Goal: Task Accomplishment & Management: Use online tool/utility

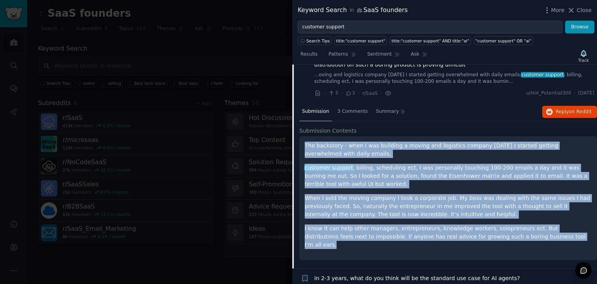
scroll to position [2334, 0]
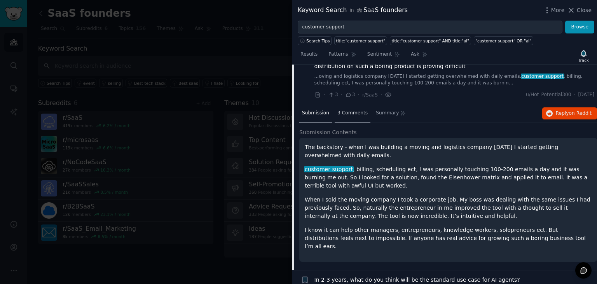
click at [344, 110] on span "3 Comments" at bounding box center [352, 113] width 30 height 7
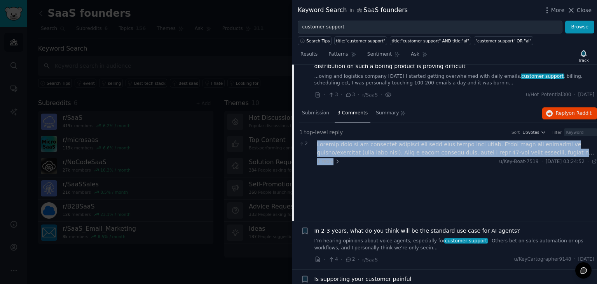
drag, startPoint x: 316, startPoint y: 117, endPoint x: 379, endPoint y: 135, distance: 66.3
click at [379, 138] on div "2 1 reply u/Key-Boat-7519 · [DATE] 03:24:52 Wed 24/09/2025 ·" at bounding box center [448, 153] width 298 height 30
click at [379, 158] on div "1 reply u/Key-Boat-7519 · [DATE] 03:24:52 Wed 24/09/2025 ·" at bounding box center [457, 161] width 280 height 7
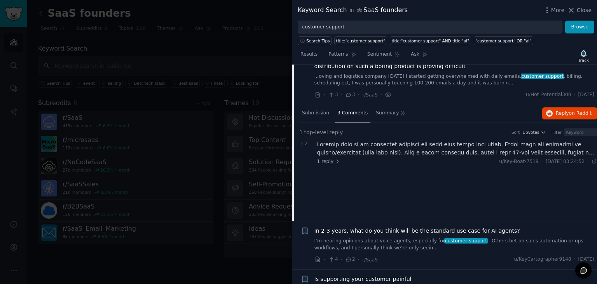
click at [384, 140] on div at bounding box center [457, 148] width 280 height 16
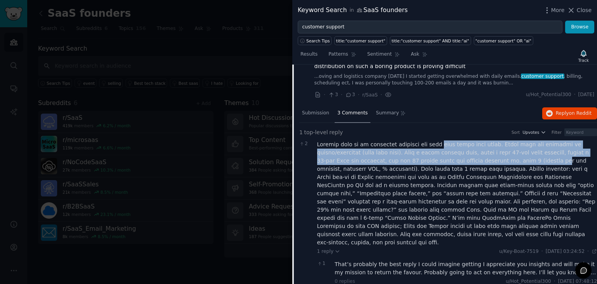
drag, startPoint x: 421, startPoint y: 120, endPoint x: 472, endPoint y: 132, distance: 52.3
click at [472, 140] on div at bounding box center [457, 193] width 280 height 106
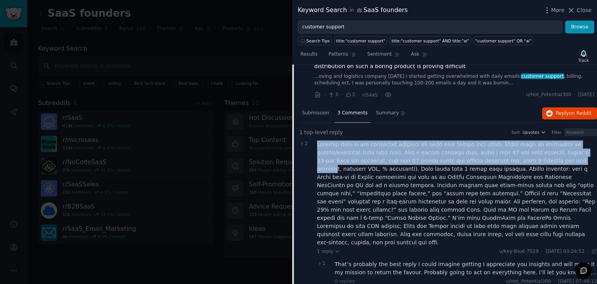
drag, startPoint x: 316, startPoint y: 118, endPoint x: 502, endPoint y: 131, distance: 186.2
click at [502, 138] on div "2 1 reply u/Key-Boat-7519 · [DATE] 03:24:52 Wed 24/09/2025 · 1 That’s probably …" at bounding box center [448, 214] width 298 height 152
click at [439, 140] on div at bounding box center [457, 193] width 280 height 106
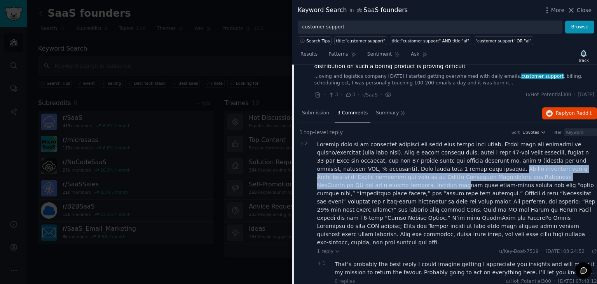
drag, startPoint x: 392, startPoint y: 142, endPoint x: 537, endPoint y: 150, distance: 144.8
click at [537, 150] on div at bounding box center [457, 193] width 280 height 106
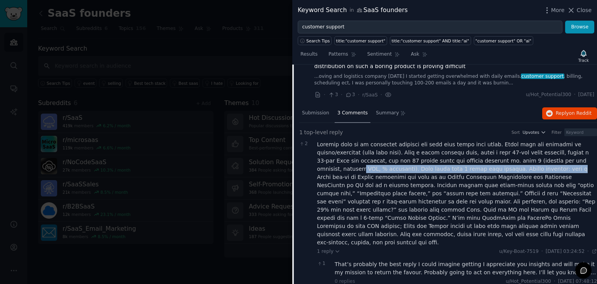
drag, startPoint x: 528, startPoint y: 129, endPoint x: 443, endPoint y: 144, distance: 86.8
click at [443, 144] on div at bounding box center [457, 193] width 280 height 106
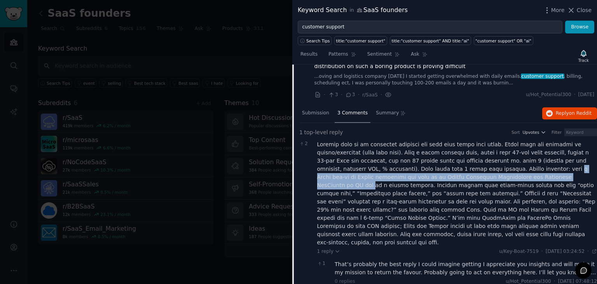
drag, startPoint x: 443, startPoint y: 144, endPoint x: 462, endPoint y: 146, distance: 18.8
click at [462, 146] on div at bounding box center [457, 193] width 280 height 106
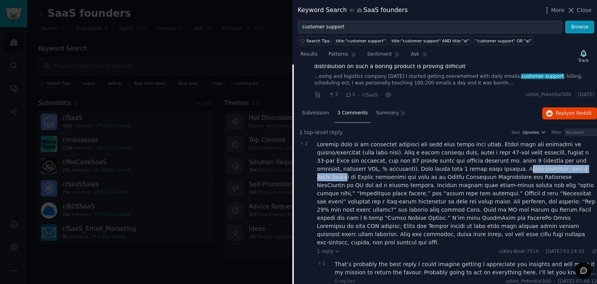
drag, startPoint x: 394, startPoint y: 141, endPoint x: 478, endPoint y: 141, distance: 84.7
click at [478, 141] on div at bounding box center [457, 193] width 280 height 106
drag, startPoint x: 455, startPoint y: 141, endPoint x: 394, endPoint y: 143, distance: 61.0
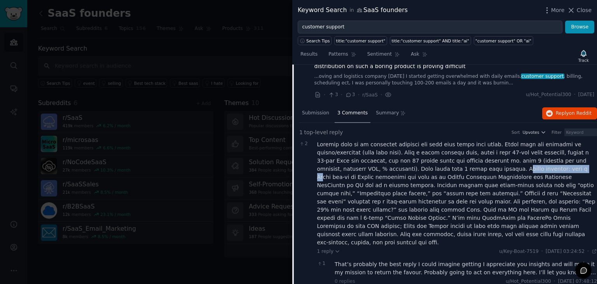
click at [394, 143] on div at bounding box center [457, 193] width 280 height 106
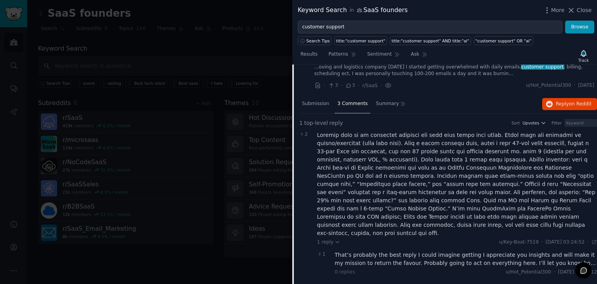
scroll to position [2344, 0]
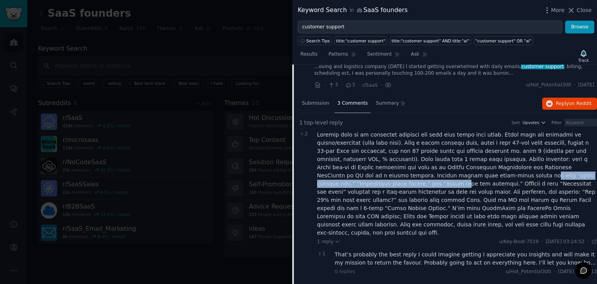
drag, startPoint x: 339, startPoint y: 149, endPoint x: 494, endPoint y: 148, distance: 155.0
click at [494, 148] on div at bounding box center [457, 184] width 280 height 106
click at [429, 151] on div at bounding box center [457, 184] width 280 height 106
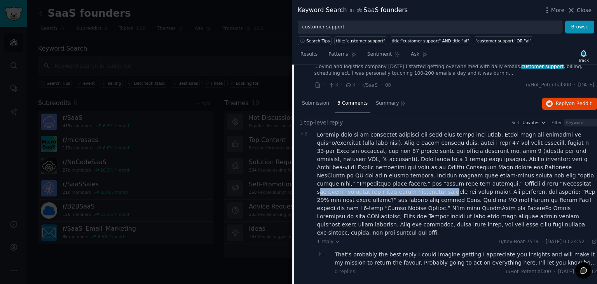
drag, startPoint x: 350, startPoint y: 157, endPoint x: 473, endPoint y: 155, distance: 123.2
click at [473, 155] on div at bounding box center [457, 184] width 280 height 106
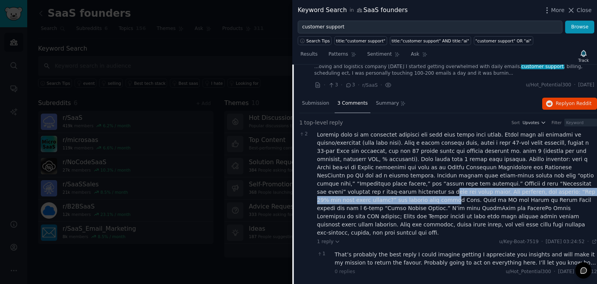
drag, startPoint x: 472, startPoint y: 154, endPoint x: 438, endPoint y: 165, distance: 35.5
click at [438, 165] on div at bounding box center [457, 184] width 280 height 106
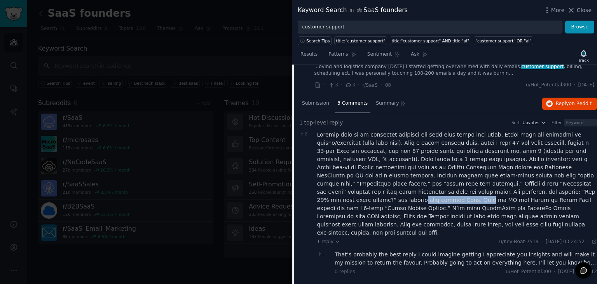
drag, startPoint x: 412, startPoint y: 165, endPoint x: 472, endPoint y: 164, distance: 60.2
click at [472, 164] on div at bounding box center [457, 184] width 280 height 106
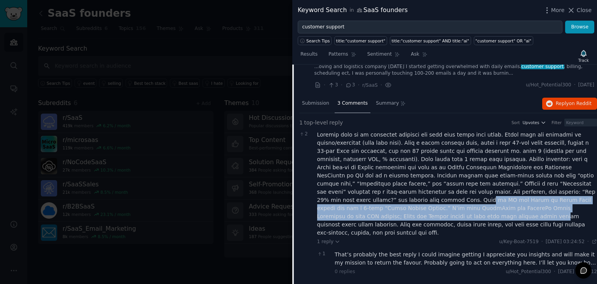
drag, startPoint x: 472, startPoint y: 164, endPoint x: 426, endPoint y: 178, distance: 47.8
click at [426, 178] on div at bounding box center [457, 184] width 280 height 106
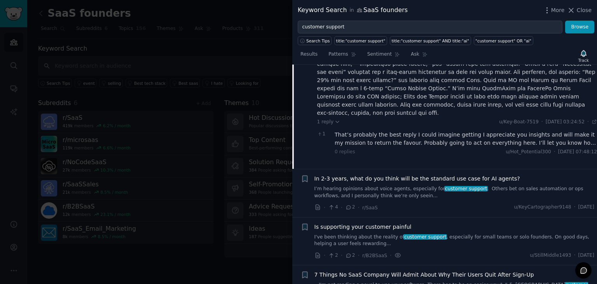
scroll to position [2464, 0]
click at [441, 234] on link "I've been thinking about the reality of customer support , especially for small…" at bounding box center [454, 241] width 280 height 14
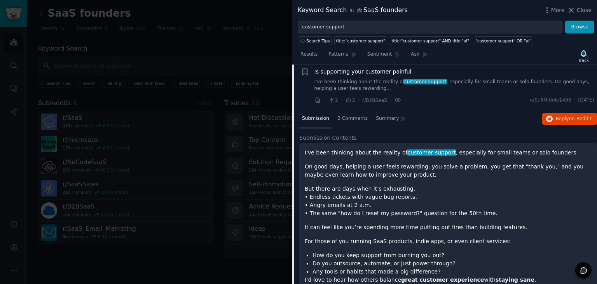
scroll to position [2442, 0]
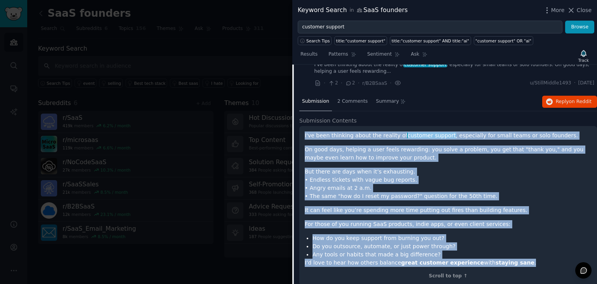
drag, startPoint x: 511, startPoint y: 235, endPoint x: 305, endPoint y: 108, distance: 241.6
click at [305, 131] on div "I've been thinking about the reality of customer support , especially for small…" at bounding box center [448, 198] width 287 height 135
click at [305, 131] on p "I've been thinking about the reality of customer support , especially for small…" at bounding box center [448, 135] width 287 height 8
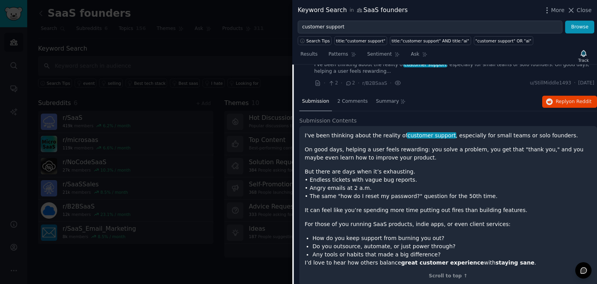
drag, startPoint x: 305, startPoint y: 108, endPoint x: 440, endPoint y: 120, distance: 135.8
click at [440, 145] on p "On good days, helping a user feels rewarding: you solve a problem, you get that…" at bounding box center [448, 153] width 287 height 16
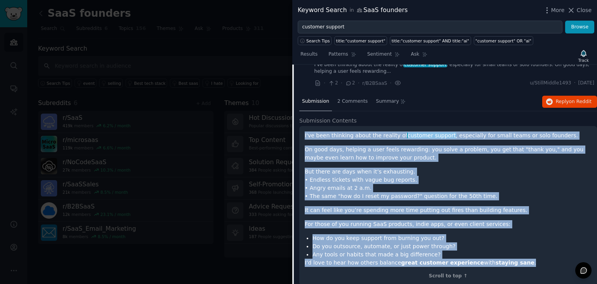
drag, startPoint x: 304, startPoint y: 108, endPoint x: 514, endPoint y: 234, distance: 244.9
click at [514, 234] on div "I've been thinking about the reality of customer support , especially for small…" at bounding box center [448, 205] width 298 height 159
copy div "I've been thinking about the reality of customer support , especially for small…"
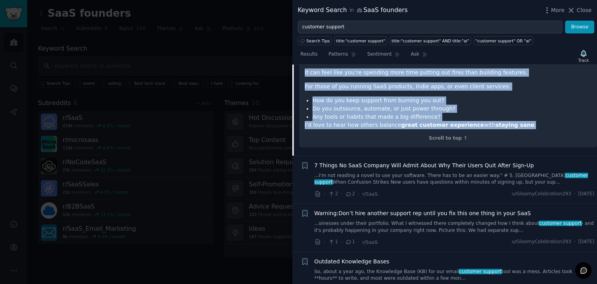
scroll to position [2585, 0]
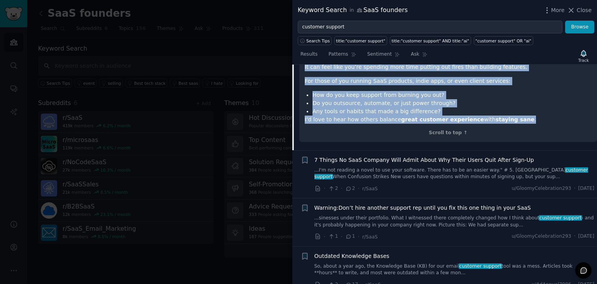
click at [407, 167] on link "...I'm not reading a novel to use your software. There has to be an easier way.…" at bounding box center [454, 174] width 280 height 14
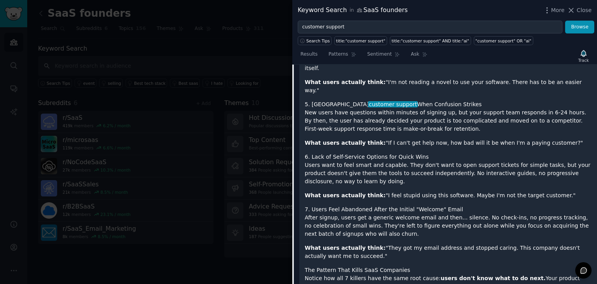
scroll to position [2778, 0]
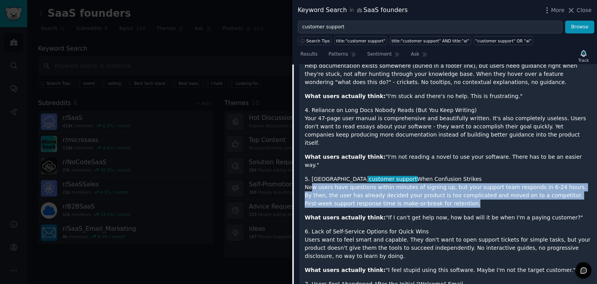
drag, startPoint x: 415, startPoint y: 141, endPoint x: 312, endPoint y: 125, distance: 103.8
click at [312, 183] on p "New users have questions within minutes of signing up, but your support team re…" at bounding box center [448, 195] width 287 height 24
click at [314, 183] on p "New users have questions within minutes of signing up, but your support team re…" at bounding box center [448, 195] width 287 height 24
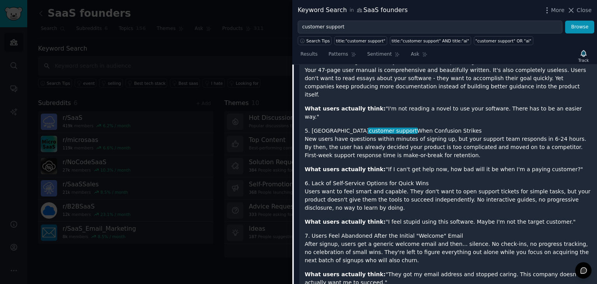
scroll to position [2877, 0]
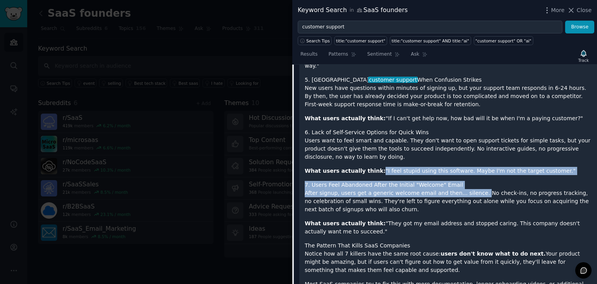
drag, startPoint x: 370, startPoint y: 111, endPoint x: 467, endPoint y: 135, distance: 99.7
click at [467, 135] on div "After analyzing churn data across 70+ SaaS companies, I found 7 "hidden killers…" at bounding box center [448, 101] width 287 height 713
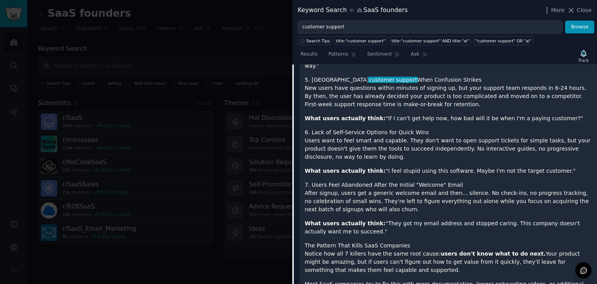
click at [477, 189] on p "After signup, users get a generic welcome email and then... silence. No check-i…" at bounding box center [448, 201] width 287 height 24
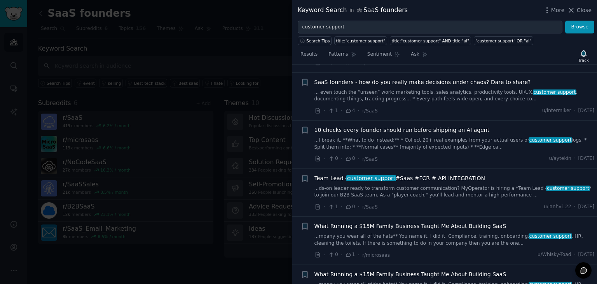
scroll to position [3643, 0]
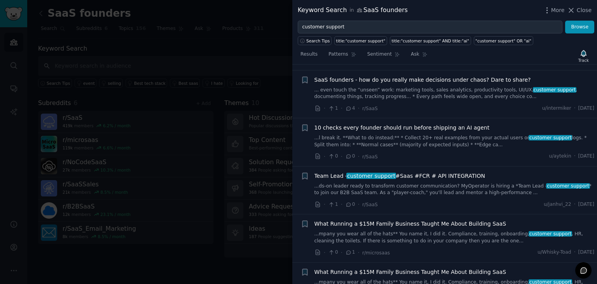
click at [436, 230] on link "...mpany you wear all of the hats** You name it, I did it. Compliance, training…" at bounding box center [454, 237] width 280 height 14
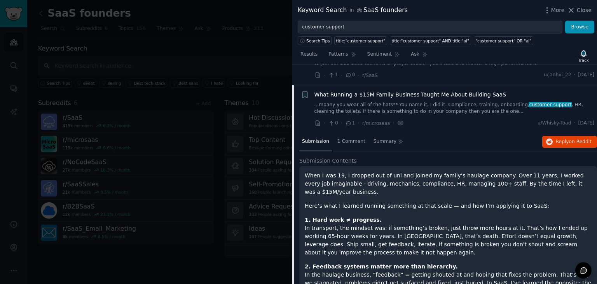
scroll to position [2996, 0]
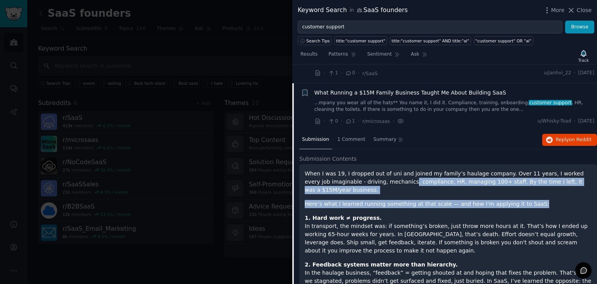
drag, startPoint x: 381, startPoint y: 154, endPoint x: 525, endPoint y: 159, distance: 144.3
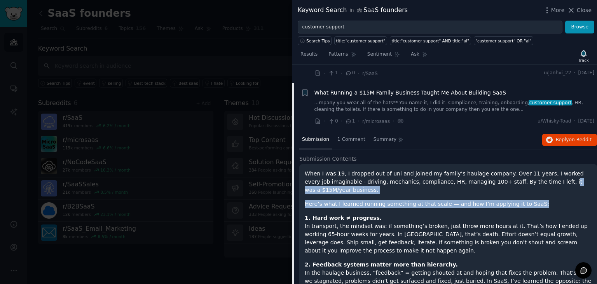
drag, startPoint x: 520, startPoint y: 150, endPoint x: 539, endPoint y: 164, distance: 23.6
click at [539, 200] on p "Here’s what I learned running something at that scale — and how I’m applying it…" at bounding box center [448, 204] width 287 height 8
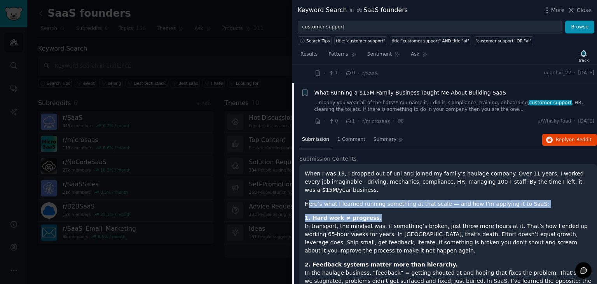
drag, startPoint x: 308, startPoint y: 166, endPoint x: 454, endPoint y: 174, distance: 146.7
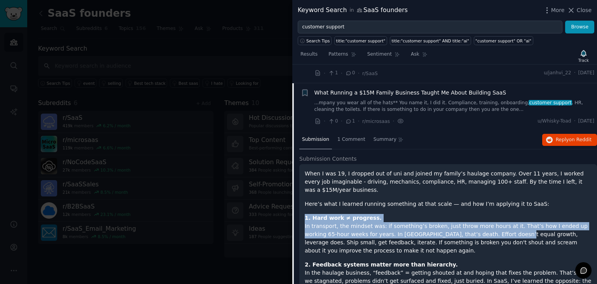
drag, startPoint x: 370, startPoint y: 176, endPoint x: 451, endPoint y: 201, distance: 84.0
click at [451, 214] on p "1. Hard work ≠ progress. In transport, the mindset was: if something’s broken, …" at bounding box center [448, 234] width 287 height 41
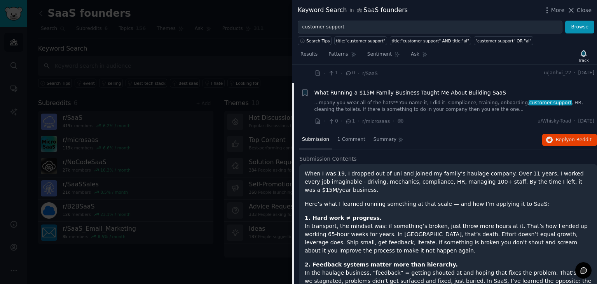
click at [406, 214] on p "1. Hard work ≠ progress. In transport, the mindset was: if something’s broken, …" at bounding box center [448, 234] width 287 height 41
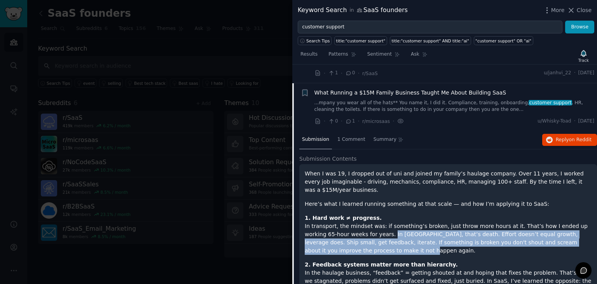
drag, startPoint x: 356, startPoint y: 195, endPoint x: 484, endPoint y: 216, distance: 129.9
click at [484, 216] on p "1. Hard work ≠ progress. In transport, the mindset was: if something’s broken, …" at bounding box center [448, 234] width 287 height 41
drag, startPoint x: 484, startPoint y: 216, endPoint x: 371, endPoint y: 197, distance: 114.7
click at [371, 214] on p "1. Hard work ≠ progress. In transport, the mindset was: if something’s broken, …" at bounding box center [448, 234] width 287 height 41
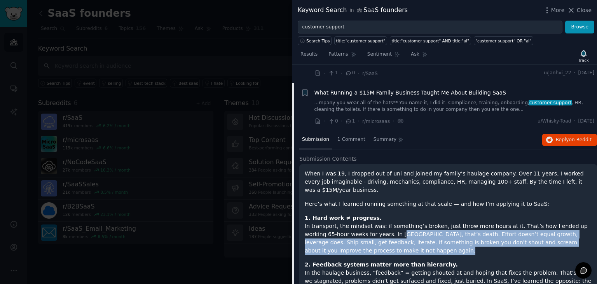
click at [371, 214] on p "1. Hard work ≠ progress. In transport, the mindset was: if something’s broken, …" at bounding box center [448, 234] width 287 height 41
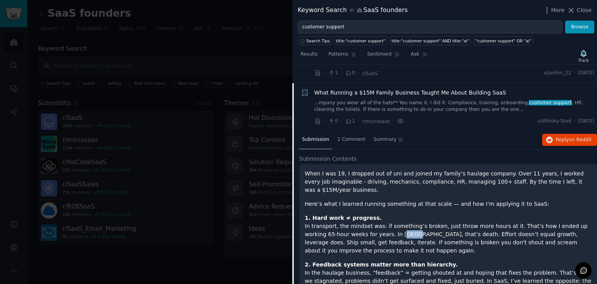
click at [371, 214] on p "1. Hard work ≠ progress. In transport, the mindset was: if something’s broken, …" at bounding box center [448, 234] width 287 height 41
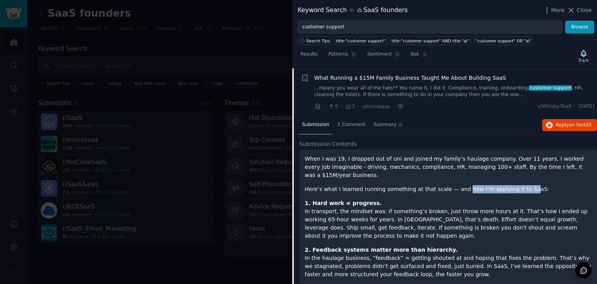
drag, startPoint x: 451, startPoint y: 151, endPoint x: 511, endPoint y: 151, distance: 60.2
click at [511, 185] on p "Here’s what I learned running something at that scale — and how I’m applying it…" at bounding box center [448, 189] width 287 height 8
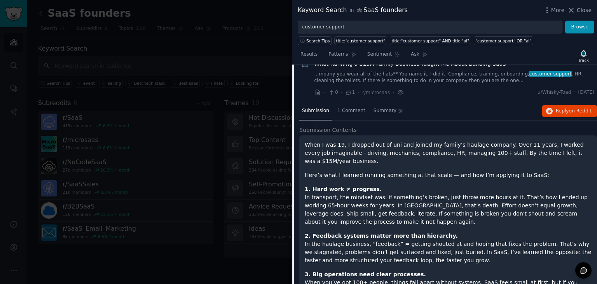
scroll to position [3036, 0]
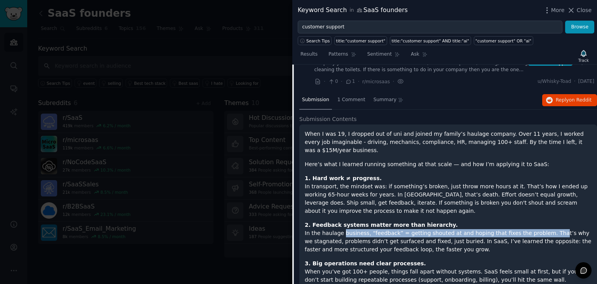
drag, startPoint x: 339, startPoint y: 196, endPoint x: 533, endPoint y: 196, distance: 193.9
click at [533, 221] on p "2. Feedback systems matter more than hierarchy. In the haulage business, “feedb…" at bounding box center [448, 237] width 287 height 33
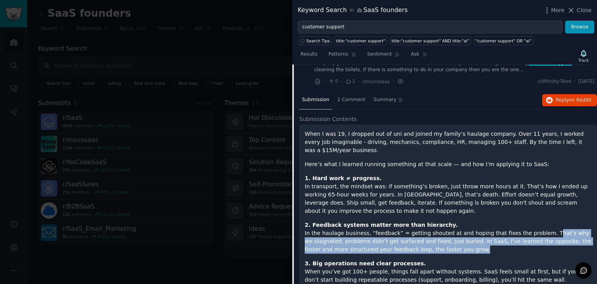
drag, startPoint x: 533, startPoint y: 196, endPoint x: 517, endPoint y: 213, distance: 23.1
click at [517, 221] on p "2. Feedback systems matter more than hierarchy. In the haulage business, “feedb…" at bounding box center [448, 237] width 287 height 33
drag, startPoint x: 517, startPoint y: 213, endPoint x: 483, endPoint y: 193, distance: 39.9
click at [483, 221] on p "2. Feedback systems matter more than hierarchy. In the haulage business, “feedb…" at bounding box center [448, 237] width 287 height 33
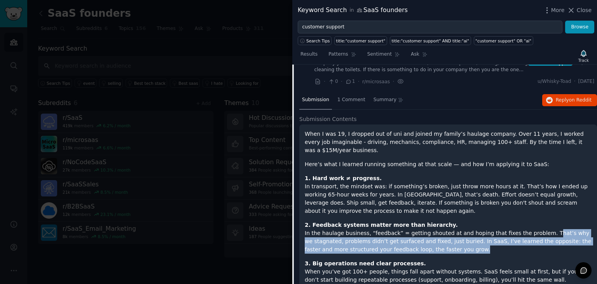
click at [483, 221] on p "2. Feedback systems matter more than hierarchy. In the haulage business, “feedb…" at bounding box center [448, 237] width 287 height 33
drag, startPoint x: 483, startPoint y: 193, endPoint x: 502, endPoint y: 210, distance: 25.6
click at [502, 221] on p "2. Feedback systems matter more than hierarchy. In the haulage business, “feedb…" at bounding box center [448, 237] width 287 height 33
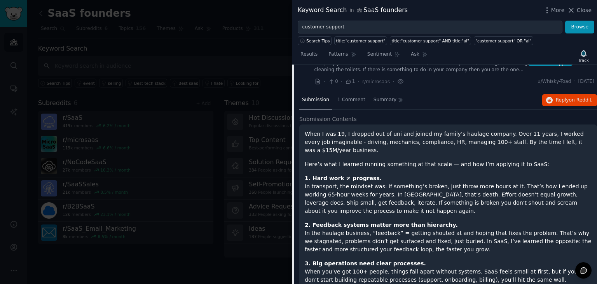
scroll to position [3053, 0]
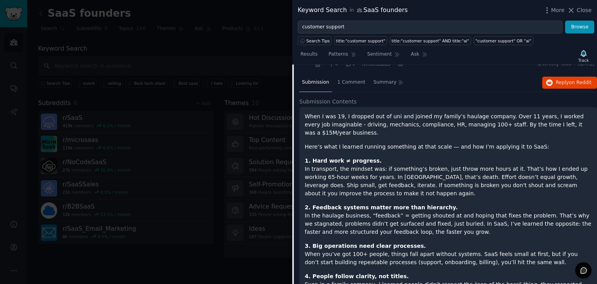
drag, startPoint x: 305, startPoint y: 216, endPoint x: 490, endPoint y: 224, distance: 184.7
click at [490, 242] on p "3. Big operations need clear processes. When you’ve got 100+ people, things fal…" at bounding box center [448, 254] width 287 height 24
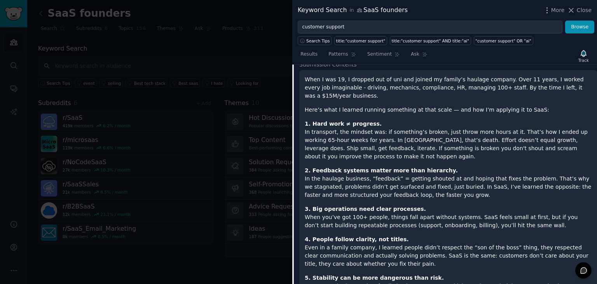
scroll to position [3090, 0]
drag, startPoint x: 438, startPoint y: 230, endPoint x: 305, endPoint y: 214, distance: 133.8
click at [305, 235] on p "4. People follow clarity, not titles. Even in a family company, I learned peopl…" at bounding box center [448, 251] width 287 height 33
drag, startPoint x: 305, startPoint y: 214, endPoint x: 401, endPoint y: 223, distance: 96.5
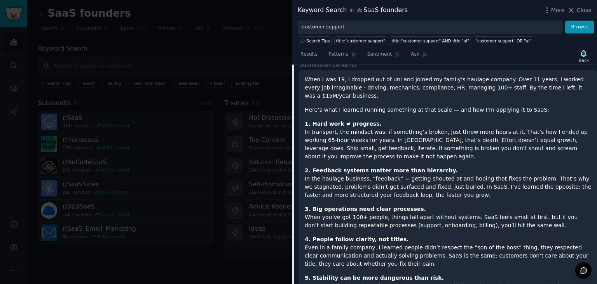
click at [401, 235] on p "4. People follow clarity, not titles. Even in a family company, I learned peopl…" at bounding box center [448, 251] width 287 height 33
drag, startPoint x: 401, startPoint y: 223, endPoint x: 412, endPoint y: 216, distance: 12.9
click at [412, 235] on p "4. People follow clarity, not titles. Even in a family company, I learned peopl…" at bounding box center [448, 251] width 287 height 33
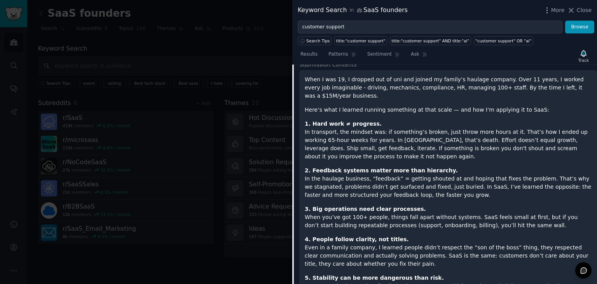
drag, startPoint x: 419, startPoint y: 216, endPoint x: 452, endPoint y: 223, distance: 34.1
click at [452, 235] on p "4. People follow clarity, not titles. Even in a family company, I learned peopl…" at bounding box center [448, 251] width 287 height 33
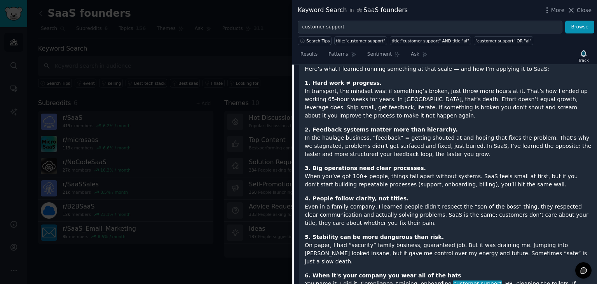
scroll to position [3132, 0]
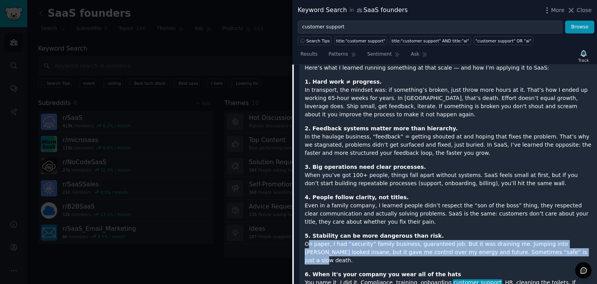
drag, startPoint x: 303, startPoint y: 207, endPoint x: 518, endPoint y: 211, distance: 215.3
click at [518, 211] on div "When I was 19, I dropped out of uni and joined my family’s haulage company. Ove…" at bounding box center [448, 231] width 298 height 406
click at [518, 232] on p "5. Stability can be more dangerous than risk. On paper, I had “security” family…" at bounding box center [448, 248] width 287 height 33
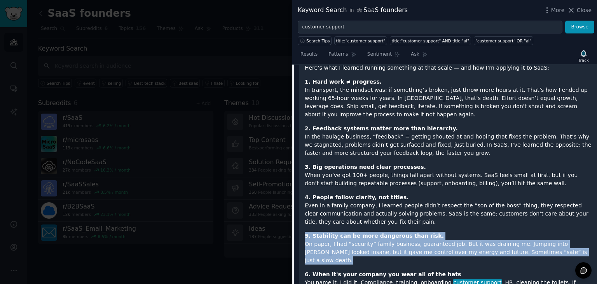
drag, startPoint x: 518, startPoint y: 211, endPoint x: 495, endPoint y: 199, distance: 25.9
click at [495, 232] on p "5. Stability can be more dangerous than risk. On paper, I had “security” family…" at bounding box center [448, 248] width 287 height 33
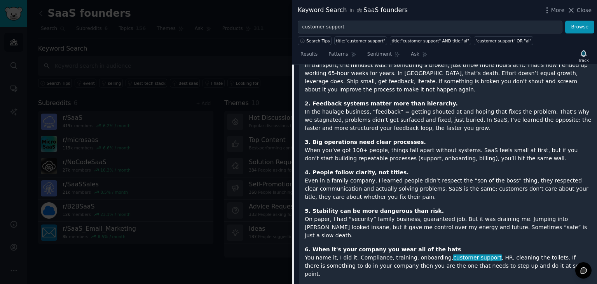
scroll to position [3157, 0]
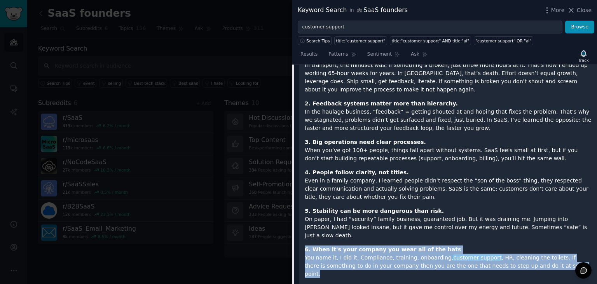
drag, startPoint x: 466, startPoint y: 201, endPoint x: 541, endPoint y: 221, distance: 77.7
click at [541, 245] on p "6. When it's your company you wear all of the hats You name it, I did it. Compl…" at bounding box center [448, 261] width 287 height 33
drag, startPoint x: 541, startPoint y: 221, endPoint x: 511, endPoint y: 205, distance: 33.7
click at [511, 245] on p "6. When it's your company you wear all of the hats You name it, I did it. Compl…" at bounding box center [448, 261] width 287 height 33
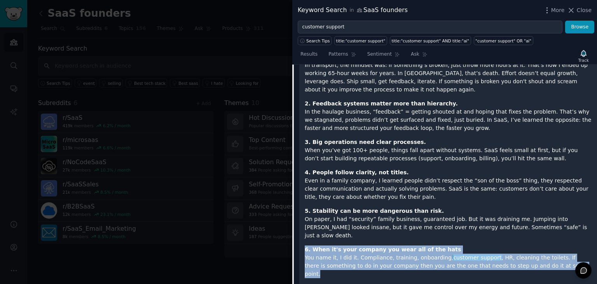
click at [511, 245] on p "6. When it's your company you wear all of the hats You name it, I did it. Compl…" at bounding box center [448, 261] width 287 height 33
drag, startPoint x: 511, startPoint y: 205, endPoint x: 539, endPoint y: 218, distance: 30.6
click at [539, 245] on p "6. When it's your company you wear all of the hats You name it, I did it. Compl…" at bounding box center [448, 261] width 287 height 33
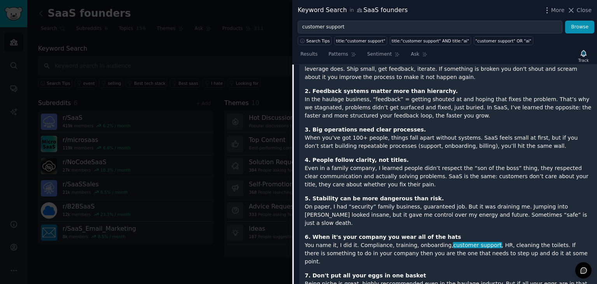
scroll to position [3172, 0]
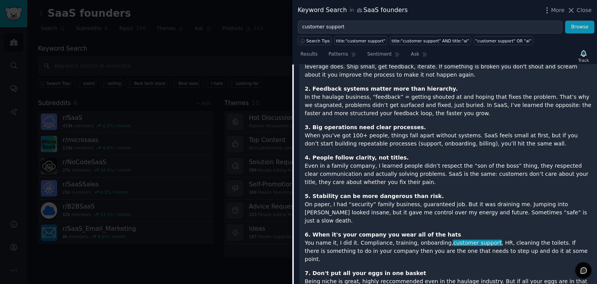
drag, startPoint x: 356, startPoint y: 226, endPoint x: 454, endPoint y: 247, distance: 100.1
click at [454, 269] on p "7. Don't put all your eggs in one basket Being niche is great, highly reccommen…" at bounding box center [448, 285] width 287 height 33
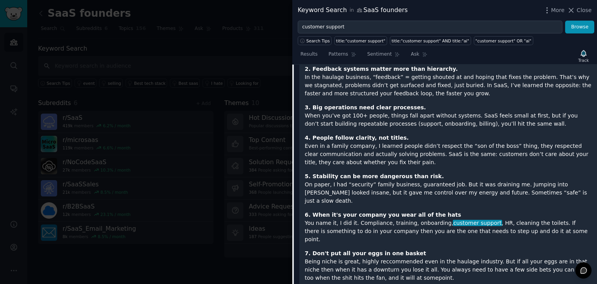
scroll to position [3193, 0]
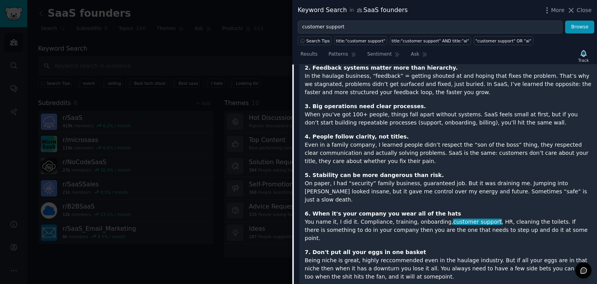
drag, startPoint x: 303, startPoint y: 239, endPoint x: 569, endPoint y: 243, distance: 265.8
click at [569, 243] on div "When I was 19, I dropped out of uni and joined my family’s haulage company. Ove…" at bounding box center [448, 170] width 298 height 406
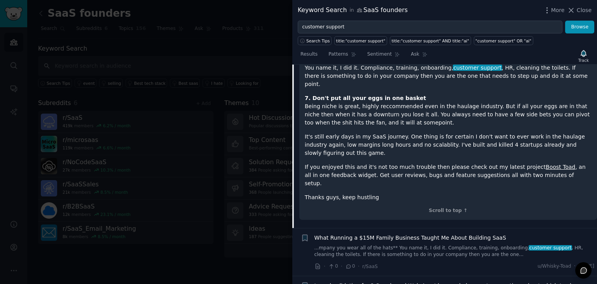
scroll to position [3348, 0]
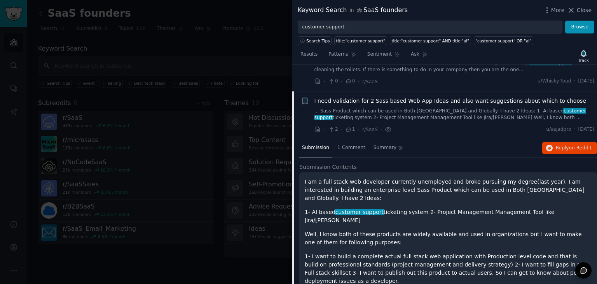
scroll to position [3082, 0]
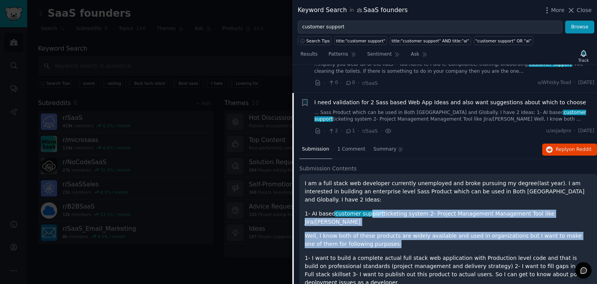
drag, startPoint x: 365, startPoint y: 176, endPoint x: 483, endPoint y: 205, distance: 121.3
click at [483, 205] on div "I am a full stack web developer currently unemployed and broke pursuing my degr…" at bounding box center [448, 243] width 287 height 129
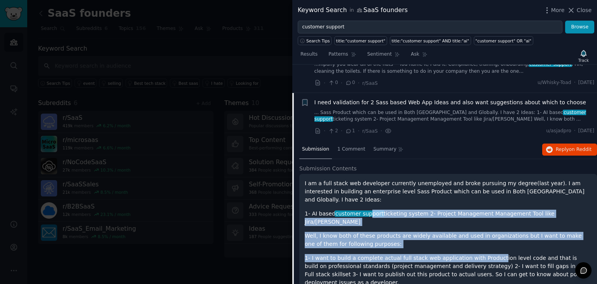
click at [483, 205] on div "I am a full stack web developer currently unemployed and broke pursuing my degr…" at bounding box center [448, 243] width 287 height 129
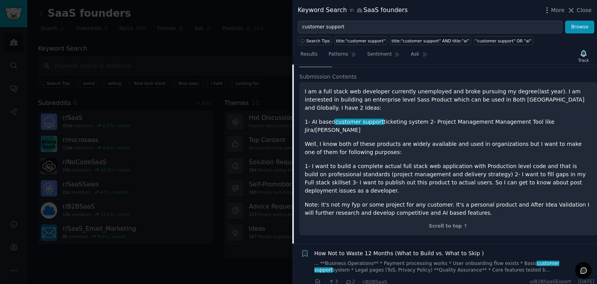
scroll to position [3189, 0]
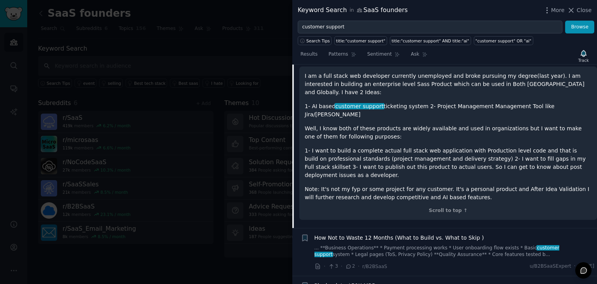
click at [416, 244] on link "... **Business Operations** * Payment processing works * User onboarding flow e…" at bounding box center [454, 251] width 280 height 14
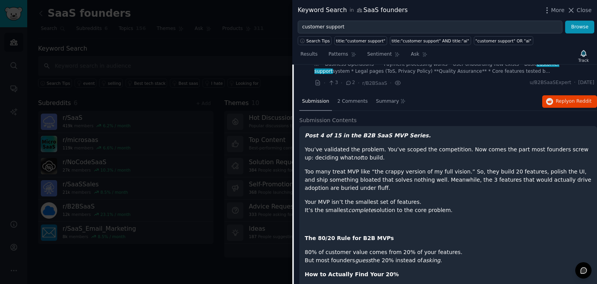
scroll to position [3197, 0]
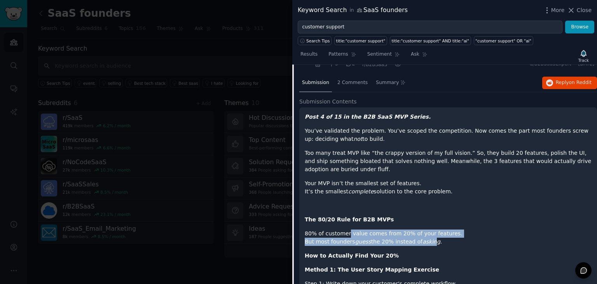
drag, startPoint x: 345, startPoint y: 206, endPoint x: 425, endPoint y: 214, distance: 81.2
click at [425, 229] on p "80% of customer value comes from 20% of your features. But most founders guess …" at bounding box center [448, 237] width 287 height 16
click at [425, 238] on em "asking" at bounding box center [431, 241] width 18 height 6
drag, startPoint x: 437, startPoint y: 213, endPoint x: 336, endPoint y: 202, distance: 101.6
click at [336, 229] on p "80% of customer value comes from 20% of your features. But most founders guess …" at bounding box center [448, 237] width 287 height 16
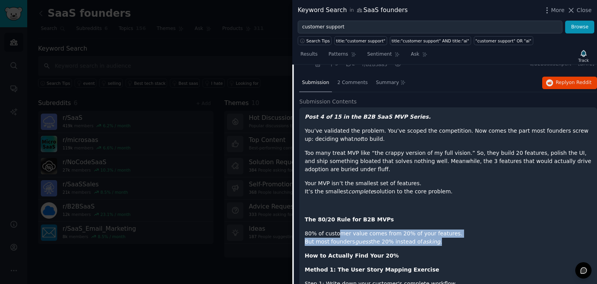
click at [336, 229] on p "80% of customer value comes from 20% of your features. But most founders guess …" at bounding box center [448, 237] width 287 height 16
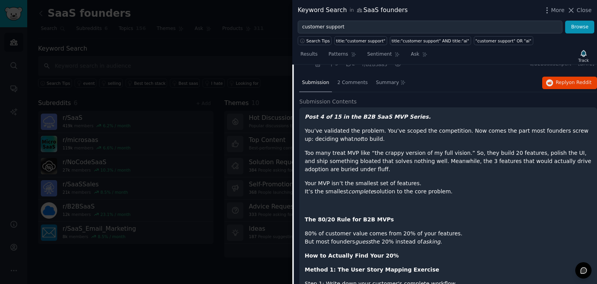
click at [336, 229] on p "80% of customer value comes from 20% of your features. But most founders guess …" at bounding box center [448, 237] width 287 height 16
drag, startPoint x: 342, startPoint y: 200, endPoint x: 443, endPoint y: 208, distance: 101.7
click at [443, 229] on p "80% of customer value comes from 20% of your features. But most founders guess …" at bounding box center [448, 237] width 287 height 16
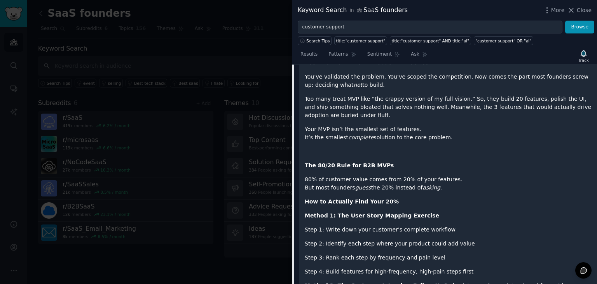
scroll to position [3252, 0]
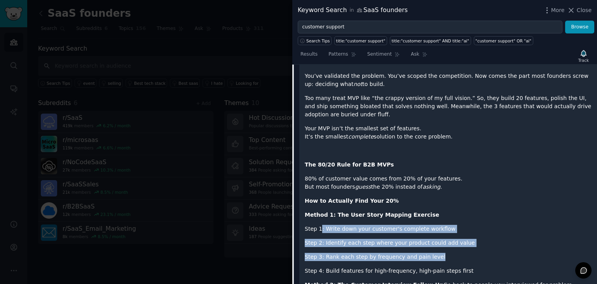
drag, startPoint x: 319, startPoint y: 200, endPoint x: 478, endPoint y: 226, distance: 160.3
click at [478, 253] on p "Step 3: Rank each step by frequency and pain level" at bounding box center [448, 257] width 287 height 8
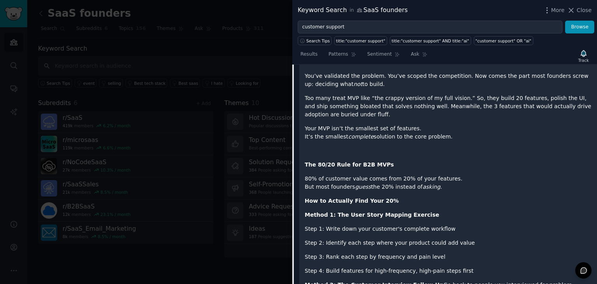
drag, startPoint x: 456, startPoint y: 243, endPoint x: 387, endPoint y: 199, distance: 81.8
drag, startPoint x: 387, startPoint y: 199, endPoint x: 316, endPoint y: 199, distance: 71.5
click at [316, 225] on p "Step 1: Write down your customer's complete workflow" at bounding box center [448, 229] width 287 height 8
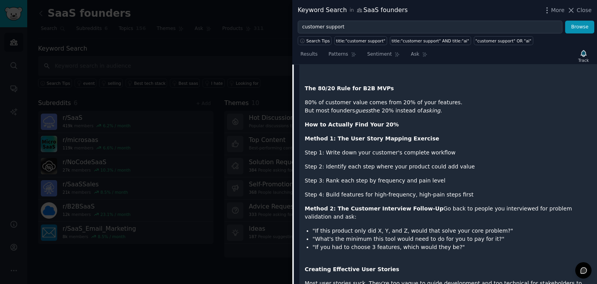
scroll to position [3329, 0]
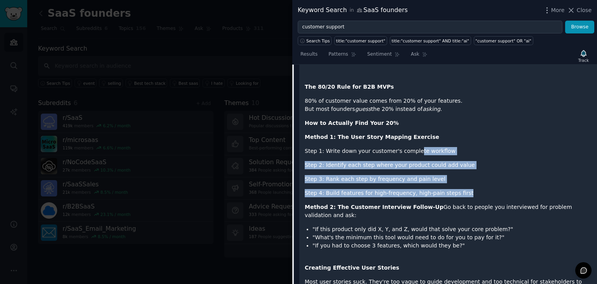
drag, startPoint x: 409, startPoint y: 123, endPoint x: 452, endPoint y: 169, distance: 63.0
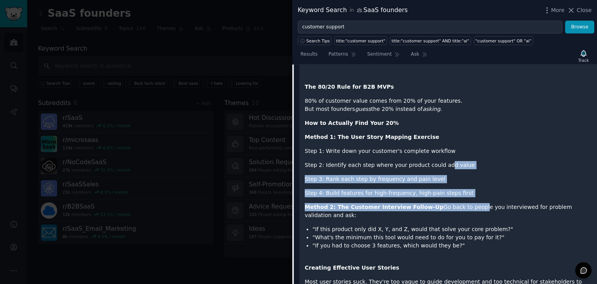
drag, startPoint x: 462, startPoint y: 169, endPoint x: 435, endPoint y: 128, distance: 48.6
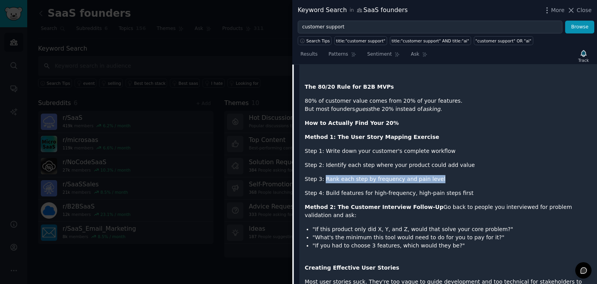
drag, startPoint x: 323, startPoint y: 148, endPoint x: 453, endPoint y: 145, distance: 129.8
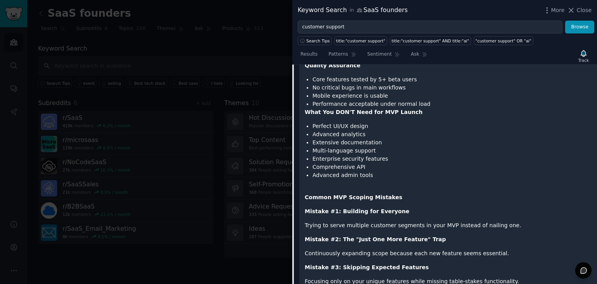
scroll to position [4110, 0]
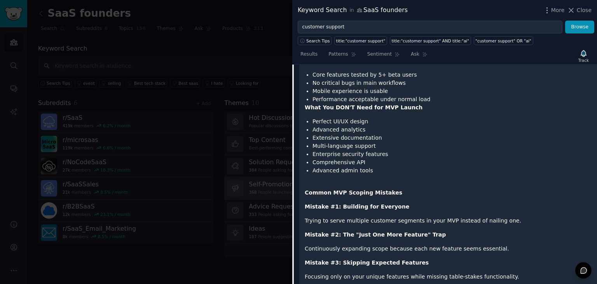
drag, startPoint x: 572, startPoint y: 13, endPoint x: 363, endPoint y: 183, distance: 270.1
click at [572, 13] on icon at bounding box center [571, 10] width 8 height 8
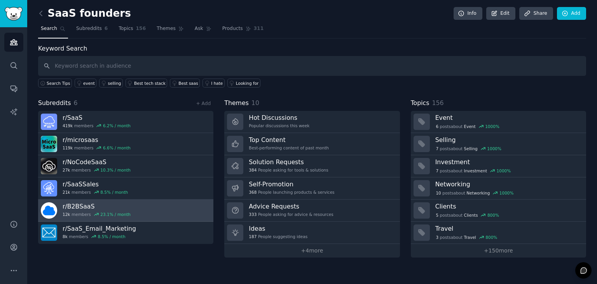
click at [146, 217] on link "r/ B2BSaaS 12k members 23.1 % / month" at bounding box center [125, 210] width 175 height 22
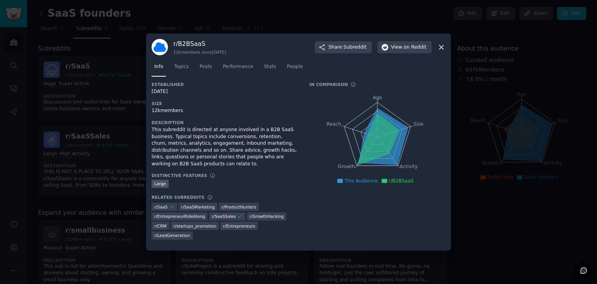
click at [441, 51] on icon at bounding box center [441, 47] width 8 height 8
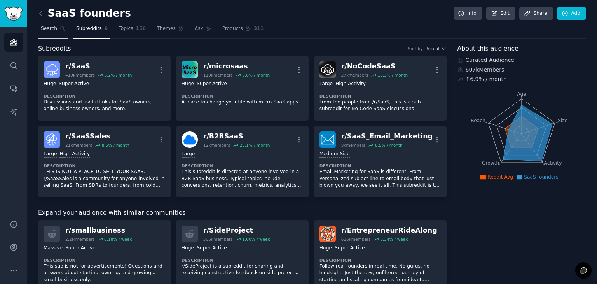
click at [55, 31] on span "Search" at bounding box center [49, 28] width 16 height 7
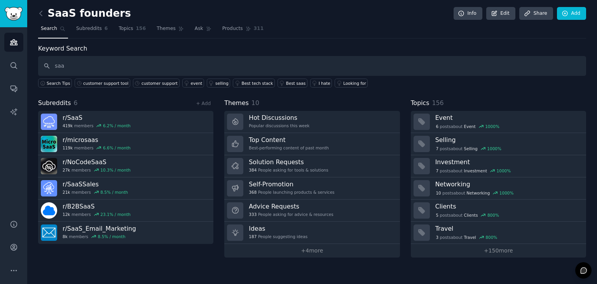
type input "saas"
click at [43, 14] on icon at bounding box center [41, 13] width 8 height 8
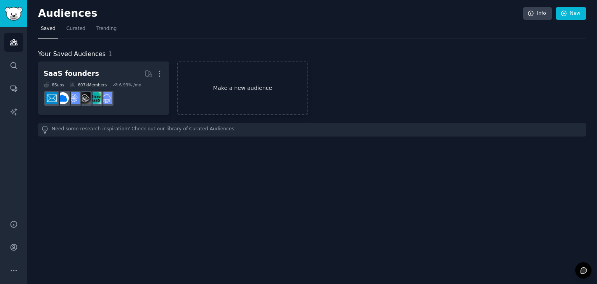
click at [234, 92] on link "Make a new audience" at bounding box center [242, 87] width 131 height 53
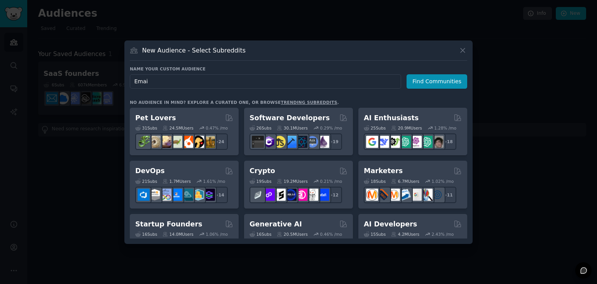
type input "Email"
type input "Customer Success"
click at [432, 86] on button "Find Communities" at bounding box center [436, 81] width 61 height 14
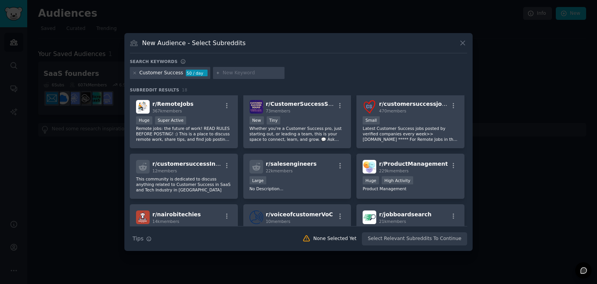
scroll to position [62, 0]
click at [457, 46] on div "New Audience - Select Subreddits" at bounding box center [298, 45] width 337 height 15
click at [461, 43] on icon at bounding box center [463, 43] width 8 height 8
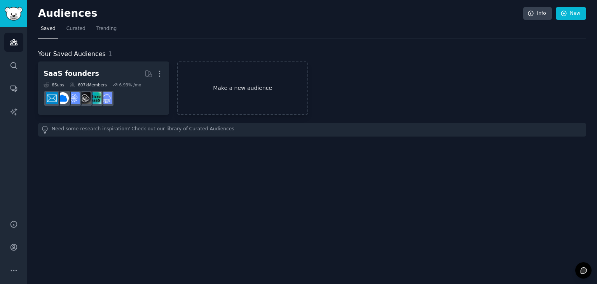
click at [239, 86] on link "Make a new audience" at bounding box center [242, 87] width 131 height 53
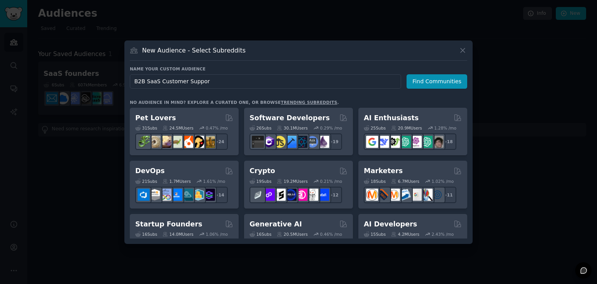
type input "B2B SaaS Customer Support"
click button "Find Communities" at bounding box center [436, 81] width 61 height 14
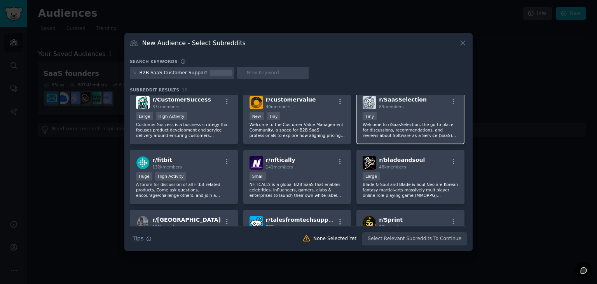
scroll to position [3, 0]
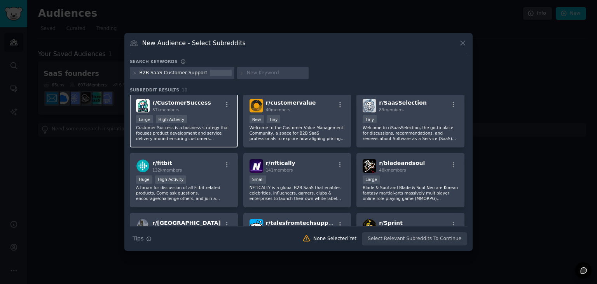
click at [197, 139] on p "Customer Success is a business strategy that focuses product development and se…" at bounding box center [184, 133] width 96 height 16
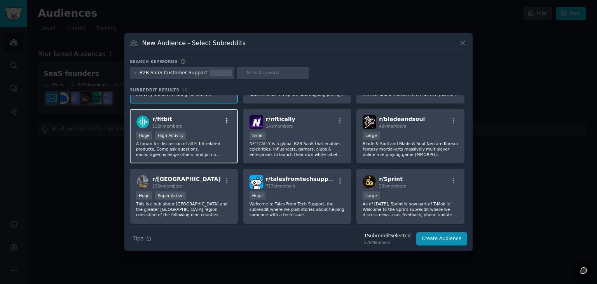
scroll to position [47, 0]
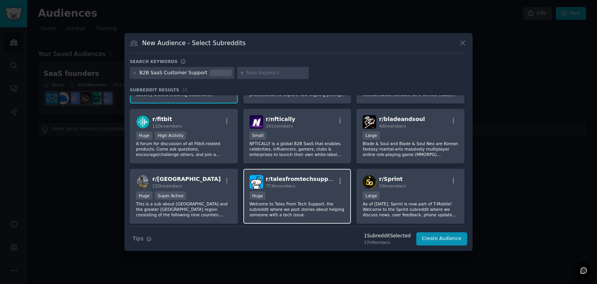
click at [305, 198] on div "Huge" at bounding box center [297, 196] width 96 height 10
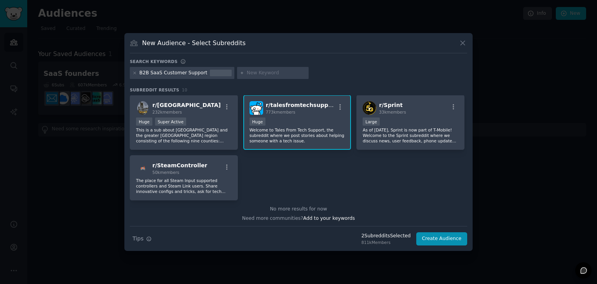
scroll to position [0, 0]
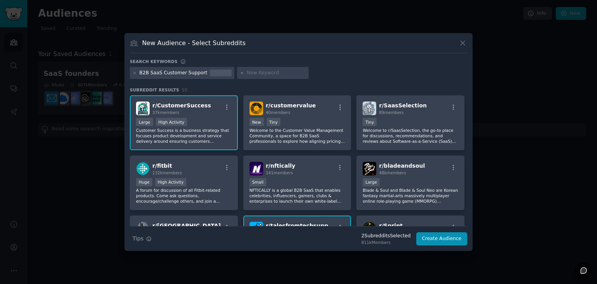
click at [249, 70] on input "text" at bounding box center [276, 73] width 59 height 7
type input "c"
type input "success"
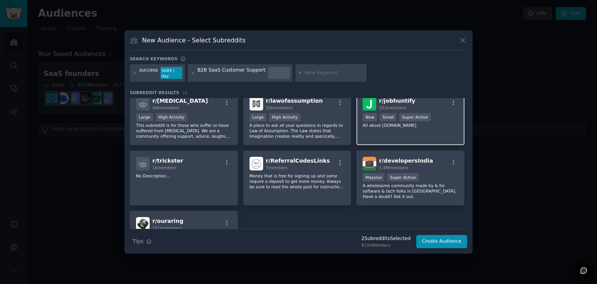
scroll to position [539, 0]
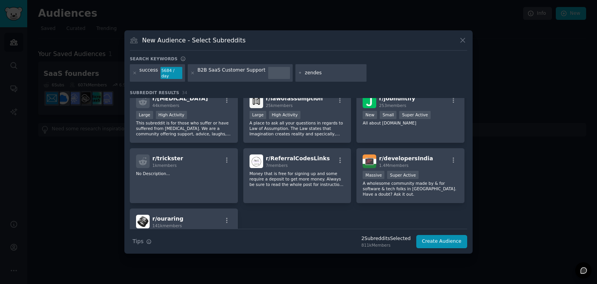
type input "zendesk"
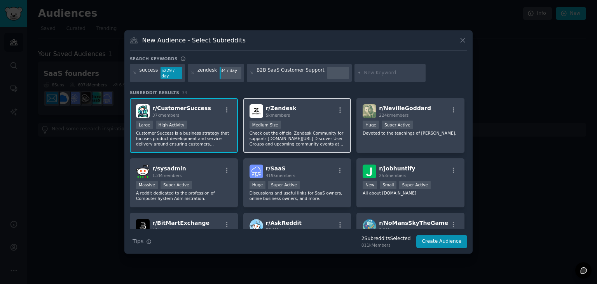
click at [303, 125] on div "Medium Size" at bounding box center [297, 125] width 96 height 10
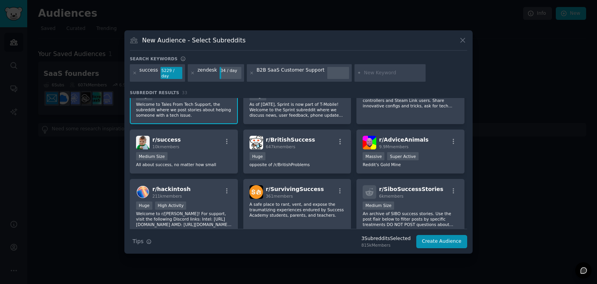
scroll to position [326, 0]
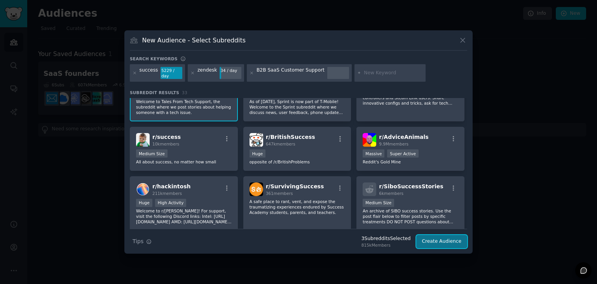
click at [441, 240] on button "Create Audience" at bounding box center [441, 241] width 51 height 13
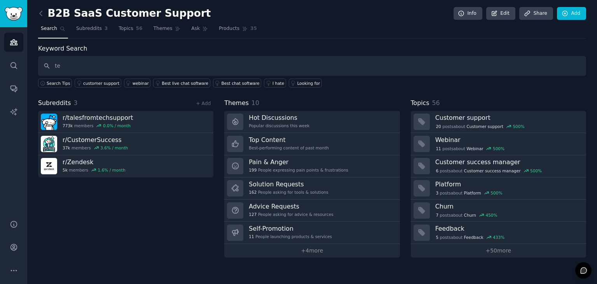
type input "t"
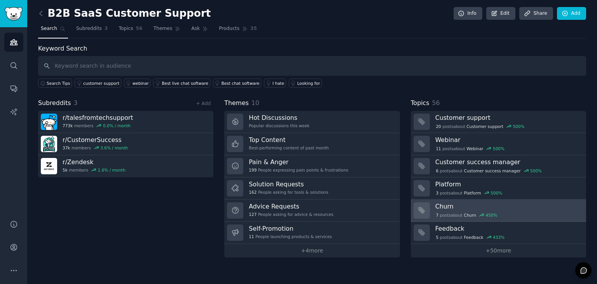
click at [460, 214] on div "7 post s about Churn 450 %" at bounding box center [466, 214] width 63 height 7
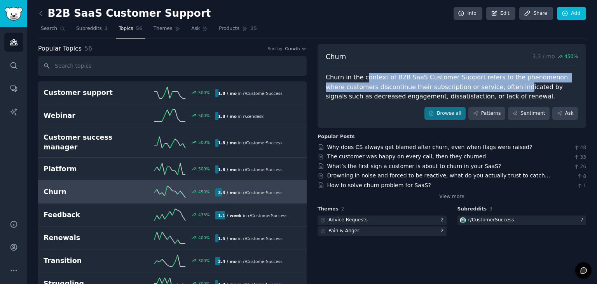
drag, startPoint x: 364, startPoint y: 76, endPoint x: 490, endPoint y: 87, distance: 126.4
click at [490, 87] on div "Churn in the context of B2B SaaS Customer Support refers to the phenomenon wher…" at bounding box center [452, 87] width 252 height 29
drag, startPoint x: 375, startPoint y: 77, endPoint x: 409, endPoint y: 87, distance: 35.1
click at [409, 87] on div "Churn in the context of B2B SaaS Customer Support refers to the phenomenon wher…" at bounding box center [452, 87] width 252 height 29
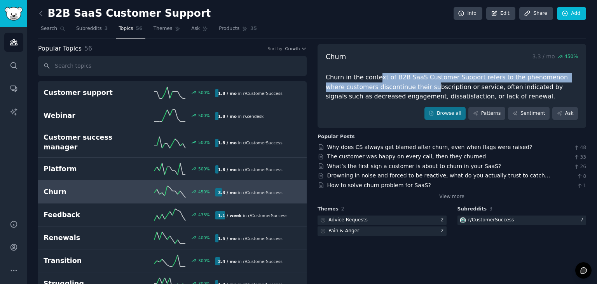
click at [409, 87] on div "Churn in the context of B2B SaaS Customer Support refers to the phenomenon wher…" at bounding box center [452, 87] width 252 height 29
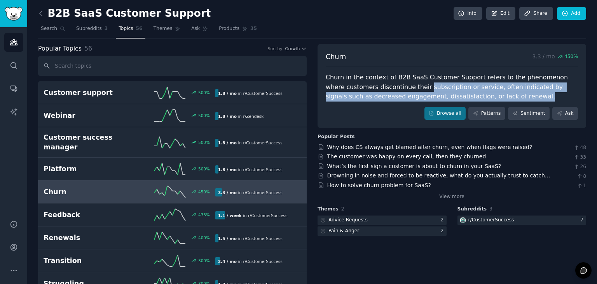
drag, startPoint x: 409, startPoint y: 87, endPoint x: 502, endPoint y: 93, distance: 93.0
click at [502, 93] on div "Churn in the context of B2B SaaS Customer Support refers to the phenomenon wher…" at bounding box center [452, 87] width 252 height 29
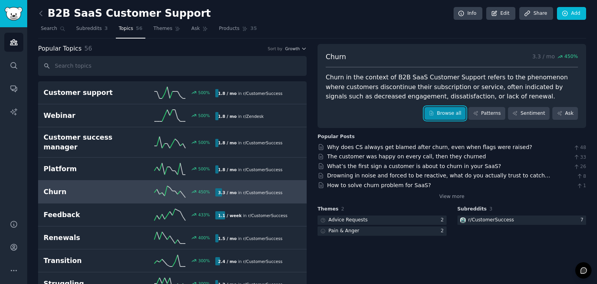
click at [456, 114] on link "Browse all" at bounding box center [445, 113] width 42 height 13
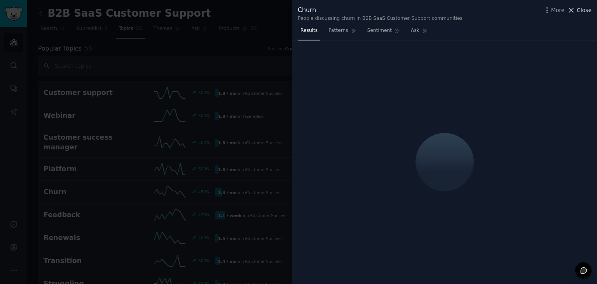
click at [582, 8] on span "Close" at bounding box center [584, 10] width 15 height 8
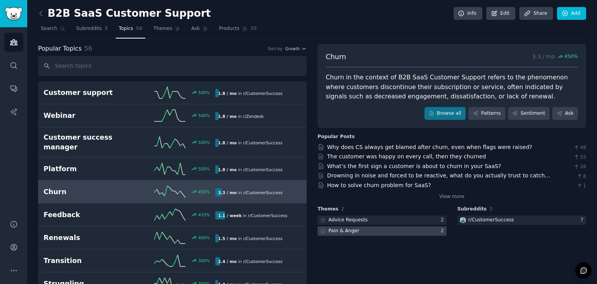
click at [366, 229] on div at bounding box center [381, 231] width 129 height 10
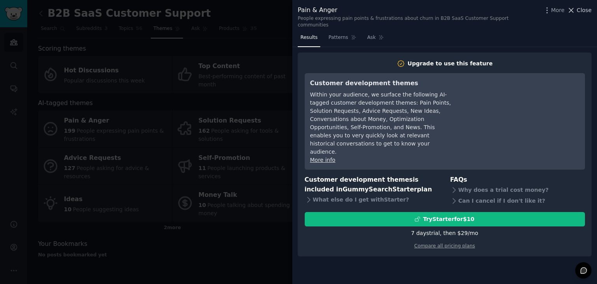
click at [584, 6] on span "Close" at bounding box center [584, 10] width 15 height 8
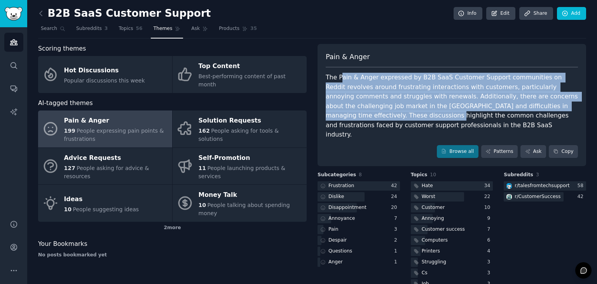
drag, startPoint x: 340, startPoint y: 77, endPoint x: 577, endPoint y: 101, distance: 237.5
click at [577, 101] on div "Pain & Anger The Pain & Anger expressed by B2B SaaS Customer Support communitie…" at bounding box center [451, 105] width 269 height 122
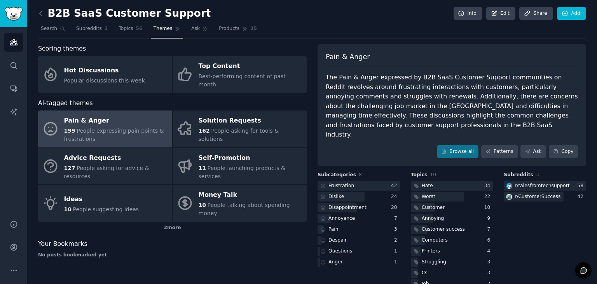
scroll to position [7, 0]
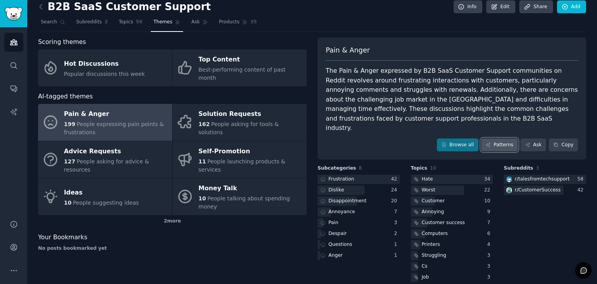
click at [487, 138] on link "Patterns" at bounding box center [499, 144] width 37 height 13
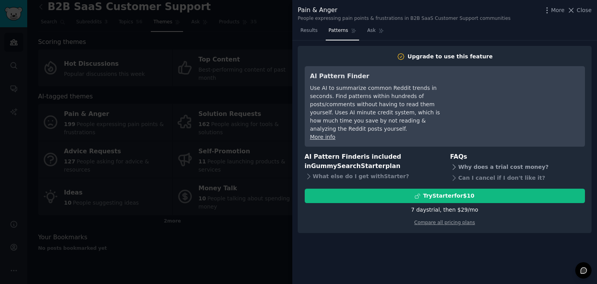
click at [458, 161] on div "Why does a trial cost money?" at bounding box center [517, 166] width 135 height 11
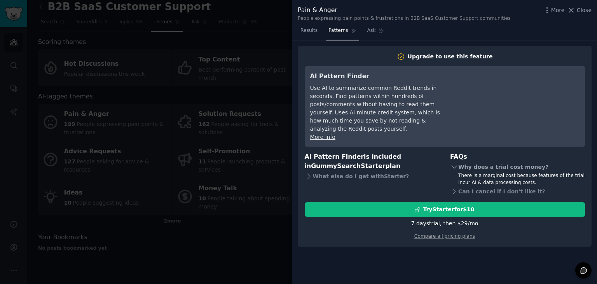
click at [458, 161] on div "Why does a trial cost money?" at bounding box center [517, 166] width 135 height 11
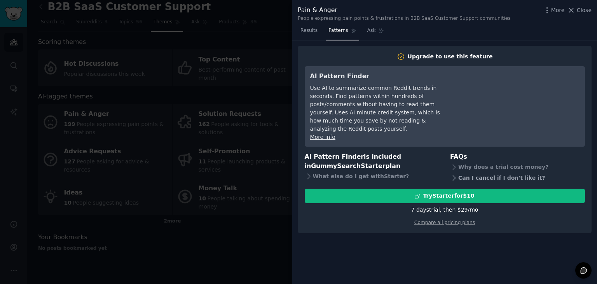
click at [460, 173] on div "Can I cancel if I don't like it?" at bounding box center [517, 177] width 135 height 11
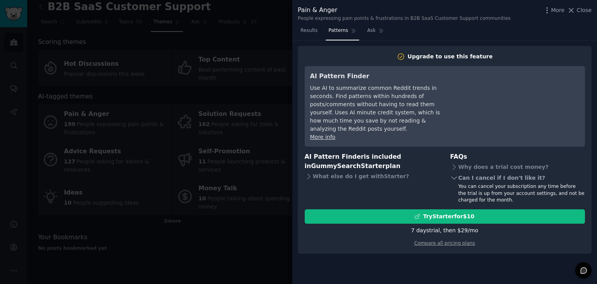
click at [460, 172] on div "Can I cancel if I don't like it?" at bounding box center [517, 177] width 135 height 11
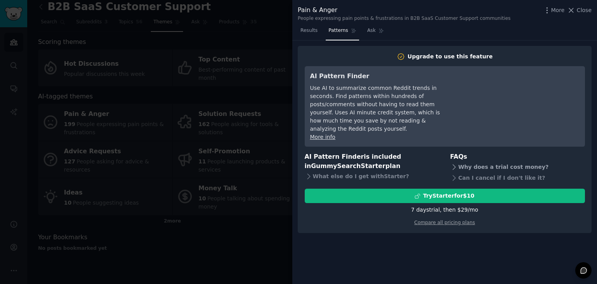
click at [460, 161] on div "Why does a trial cost money?" at bounding box center [517, 166] width 135 height 11
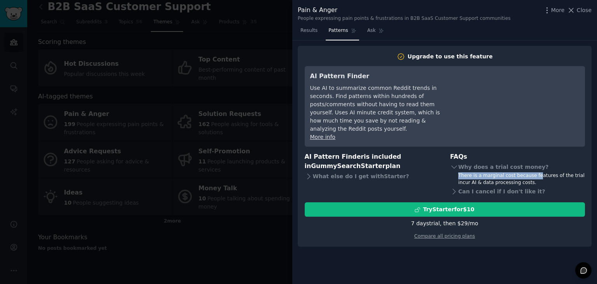
drag, startPoint x: 452, startPoint y: 168, endPoint x: 532, endPoint y: 168, distance: 79.3
click at [532, 168] on div "Why does a trial cost money? There is a marginal cost because features of the t…" at bounding box center [517, 173] width 135 height 24
click at [533, 172] on div "There is a marginal cost because features of the trial incur AI & data processi…" at bounding box center [521, 179] width 127 height 14
click at [493, 172] on div "There is a marginal cost because features of the trial incur AI & data processi…" at bounding box center [521, 179] width 127 height 14
click at [489, 161] on div "Why does a trial cost money?" at bounding box center [517, 166] width 135 height 11
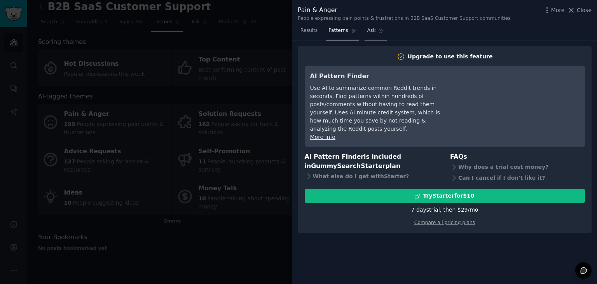
click at [378, 30] on icon at bounding box center [380, 30] width 5 height 5
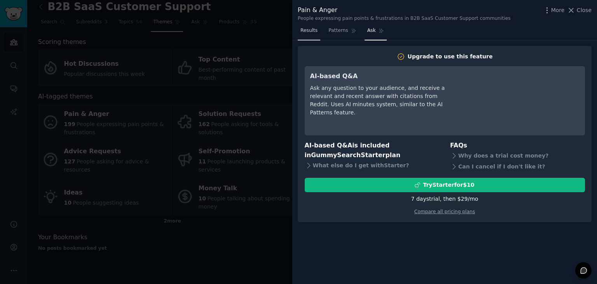
click at [308, 34] on link "Results" at bounding box center [309, 32] width 23 height 16
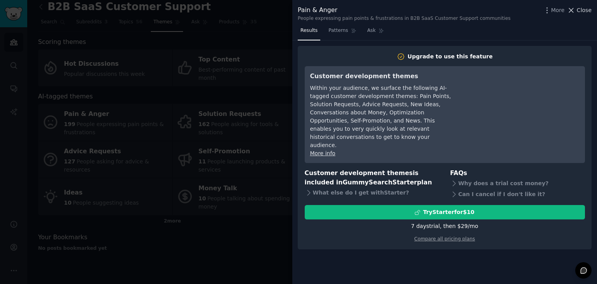
click at [578, 7] on span "Close" at bounding box center [584, 10] width 15 height 8
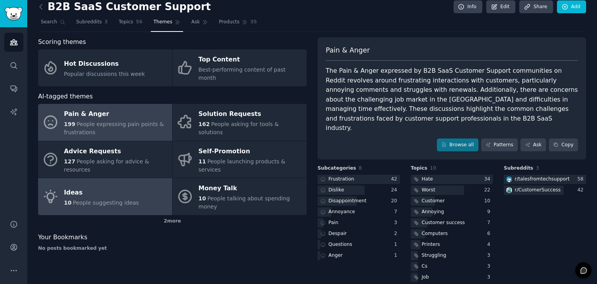
click at [113, 186] on div "Ideas" at bounding box center [101, 192] width 75 height 12
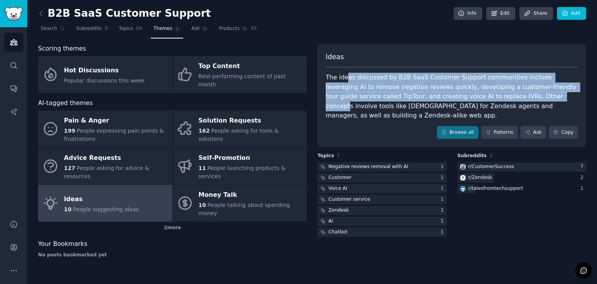
drag, startPoint x: 347, startPoint y: 77, endPoint x: 490, endPoint y: 92, distance: 144.2
click at [490, 92] on div "The ideas discussed by B2B SaaS Customer Support communities include leveraging…" at bounding box center [452, 97] width 252 height 48
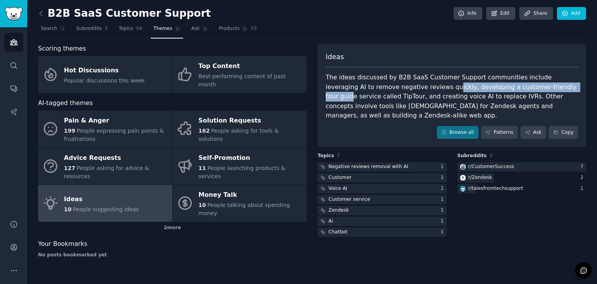
drag, startPoint x: 407, startPoint y: 86, endPoint x: 530, endPoint y: 87, distance: 122.4
click at [530, 87] on div "The ideas discussed by B2B SaaS Customer Support communities include leveraging…" at bounding box center [452, 97] width 252 height 48
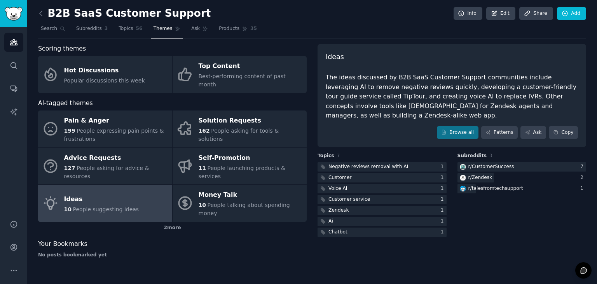
click at [528, 99] on div "The ideas discussed by B2B SaaS Customer Support communities include leveraging…" at bounding box center [452, 97] width 252 height 48
click at [393, 195] on div at bounding box center [381, 200] width 129 height 10
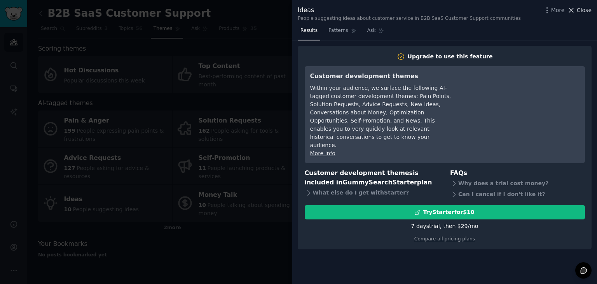
click at [571, 7] on icon at bounding box center [571, 10] width 8 height 8
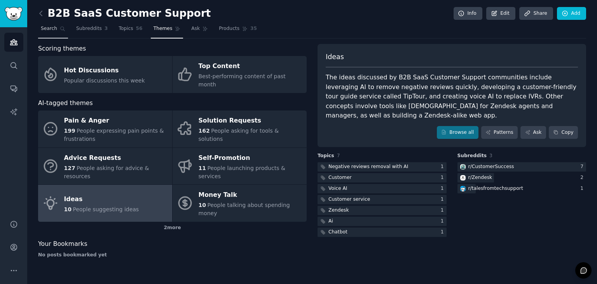
click at [49, 34] on link "Search" at bounding box center [53, 31] width 30 height 16
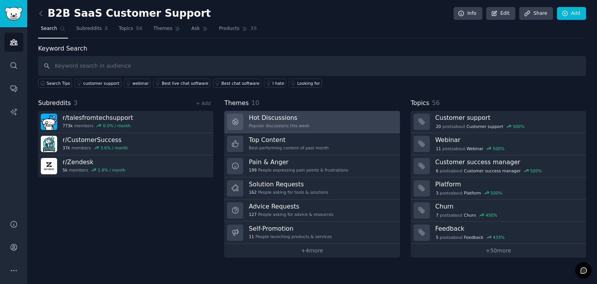
click at [295, 119] on h3 "Hot Discussions" at bounding box center [279, 117] width 61 height 8
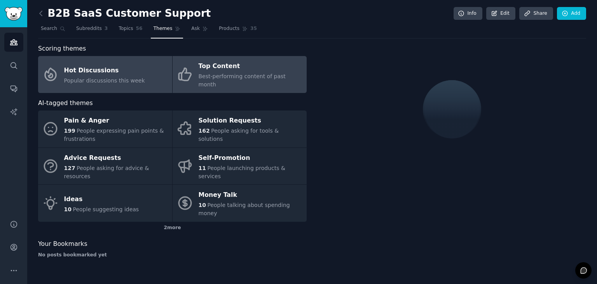
click at [213, 73] on span "Best-performing content of past month" at bounding box center [242, 80] width 87 height 14
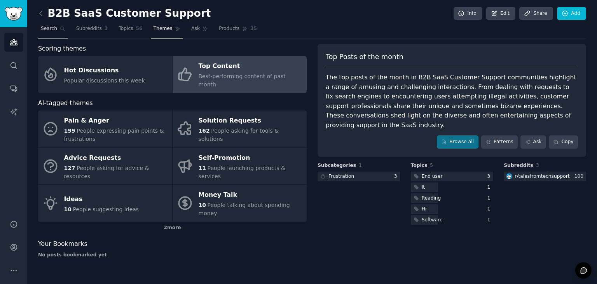
click at [61, 26] on icon at bounding box center [62, 28] width 5 height 5
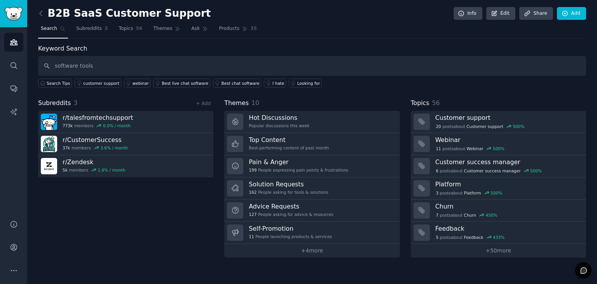
type input "software tools"
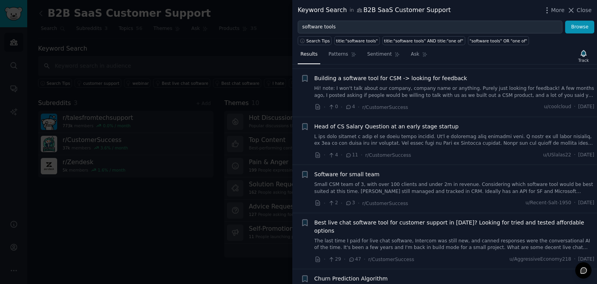
scroll to position [155, 0]
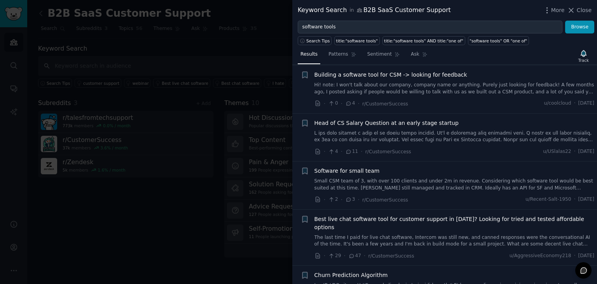
drag, startPoint x: 432, startPoint y: 183, endPoint x: 407, endPoint y: 178, distance: 25.3
click at [407, 178] on link "Small CSM team of 3, with over 100 clients and under 2m in revenue. Considering…" at bounding box center [454, 185] width 280 height 14
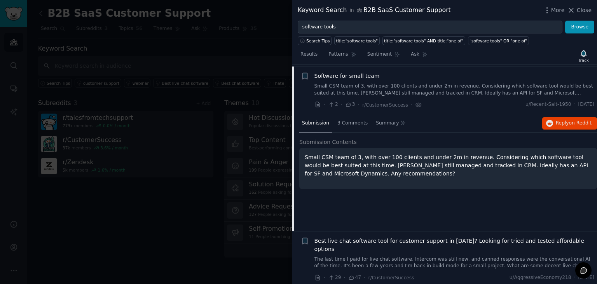
scroll to position [252, 0]
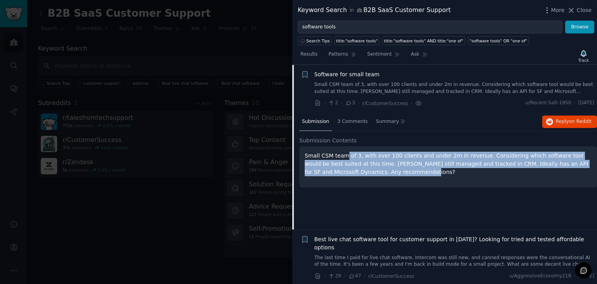
drag, startPoint x: 344, startPoint y: 154, endPoint x: 389, endPoint y: 170, distance: 46.9
click at [389, 170] on p "Small CSM team of 3, with over 100 clients and under 2m in revenue. Considering…" at bounding box center [448, 164] width 287 height 24
drag, startPoint x: 389, startPoint y: 170, endPoint x: 305, endPoint y: 154, distance: 85.4
click at [305, 154] on p "Small CSM team of 3, with over 100 clients and under 2m in revenue. Considering…" at bounding box center [448, 164] width 287 height 24
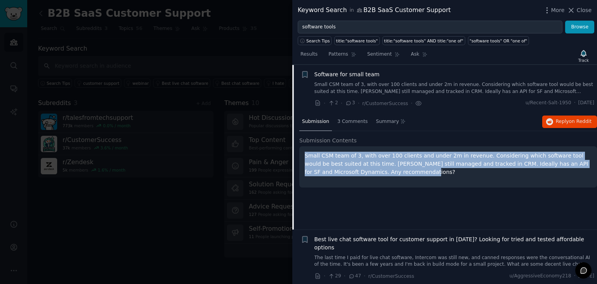
click at [305, 154] on p "Small CSM team of 3, with over 100 clients and under 2m in revenue. Considering…" at bounding box center [448, 164] width 287 height 24
drag, startPoint x: 305, startPoint y: 154, endPoint x: 385, endPoint y: 173, distance: 82.6
click at [385, 173] on p "Small CSM team of 3, with over 100 clients and under 2m in revenue. Considering…" at bounding box center [448, 164] width 287 height 24
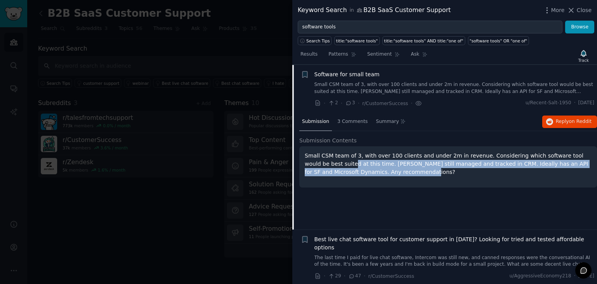
drag, startPoint x: 385, startPoint y: 173, endPoint x: 315, endPoint y: 159, distance: 71.3
click at [315, 159] on p "Small CSM team of 3, with over 100 clients and under 2m in revenue. Considering…" at bounding box center [448, 164] width 287 height 24
drag, startPoint x: 315, startPoint y: 159, endPoint x: 369, endPoint y: 175, distance: 56.3
click at [369, 175] on div "Small CSM team of 3, with over 100 clients and under 2m in revenue. Considering…" at bounding box center [448, 166] width 298 height 41
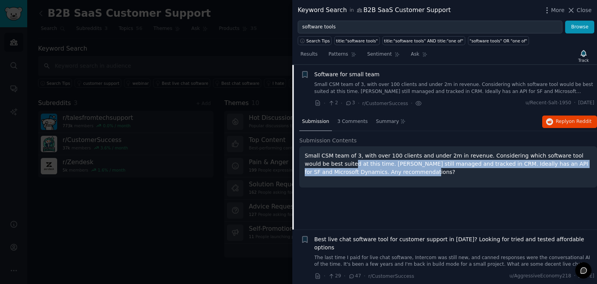
click at [369, 175] on div "Small CSM team of 3, with over 100 clients and under 2m in revenue. Considering…" at bounding box center [448, 166] width 298 height 41
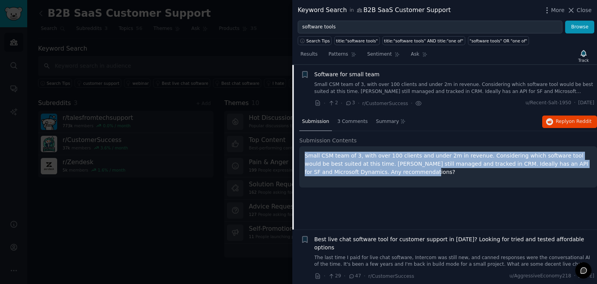
drag, startPoint x: 369, startPoint y: 175, endPoint x: 305, endPoint y: 156, distance: 66.5
click at [305, 156] on div "Small CSM team of 3, with over 100 clients and under 2m in revenue. Considering…" at bounding box center [448, 166] width 298 height 41
click at [305, 156] on p "Small CSM team of 3, with over 100 clients and under 2m in revenue. Considering…" at bounding box center [448, 164] width 287 height 24
drag, startPoint x: 305, startPoint y: 156, endPoint x: 491, endPoint y: 175, distance: 186.4
click at [491, 175] on div "Small CSM team of 3, with over 100 clients and under 2m in revenue. Considering…" at bounding box center [448, 166] width 298 height 41
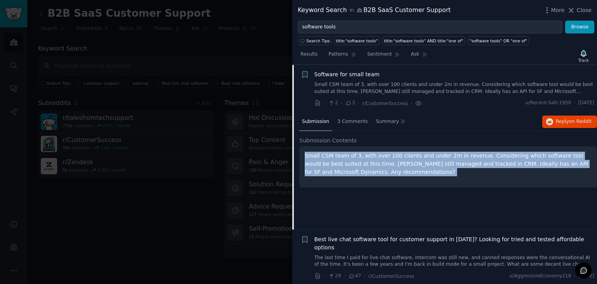
click at [491, 175] on div "Small CSM team of 3, with over 100 clients and under 2m in revenue. Considering…" at bounding box center [448, 166] width 298 height 41
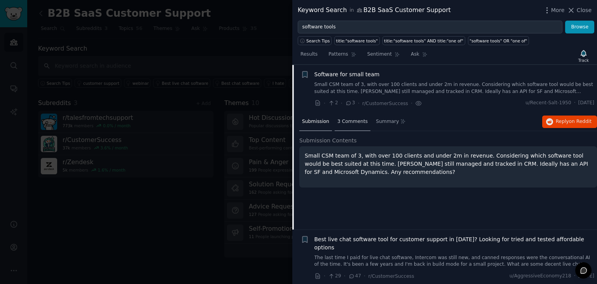
click at [339, 123] on span "3 Comments" at bounding box center [352, 121] width 30 height 7
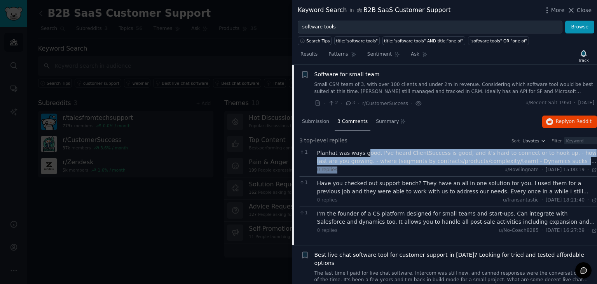
drag, startPoint x: 364, startPoint y: 150, endPoint x: 438, endPoint y: 167, distance: 76.3
click at [438, 167] on div "Planhat was ways good. I've heard ClientSuccess is good, and it's hard to conne…" at bounding box center [457, 161] width 280 height 24
click at [438, 167] on div "0 replies u/Bowlingnate · [DATE] 15:00:19 Thu 01/08/2024 ·" at bounding box center [457, 169] width 280 height 7
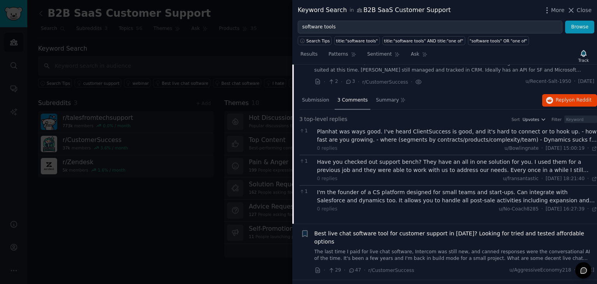
scroll to position [274, 0]
